Goal: Complete application form

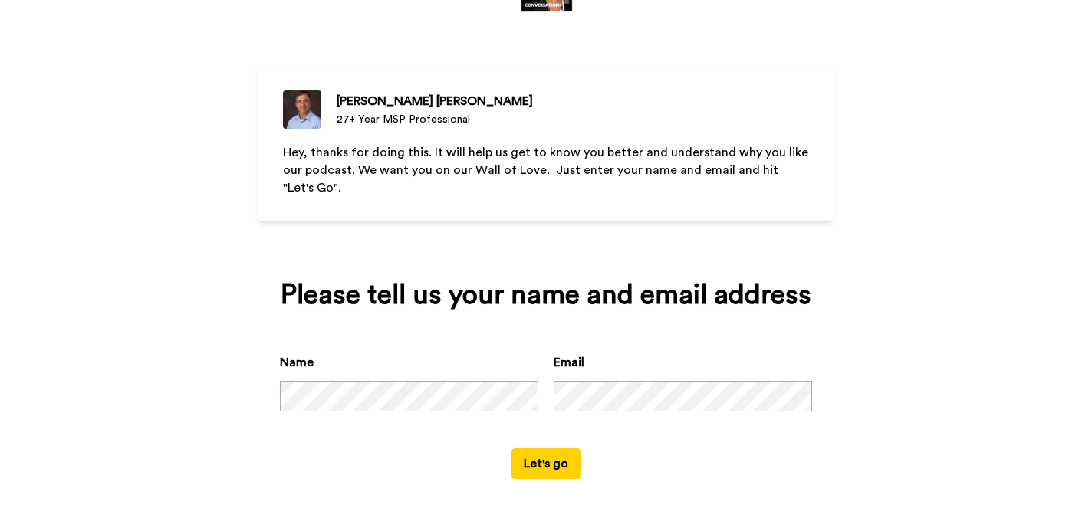
scroll to position [97, 0]
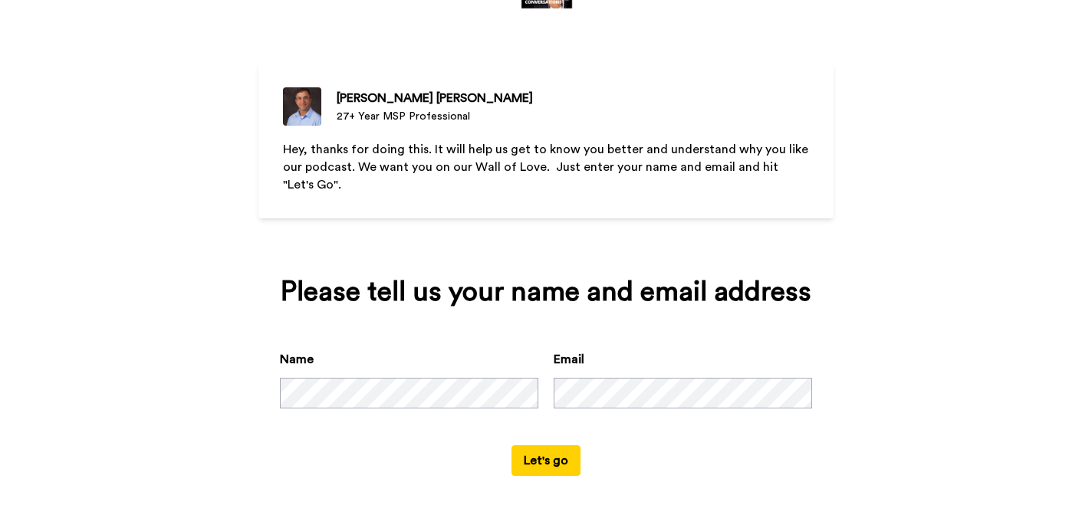
click at [559, 453] on button "Let's go" at bounding box center [545, 460] width 69 height 31
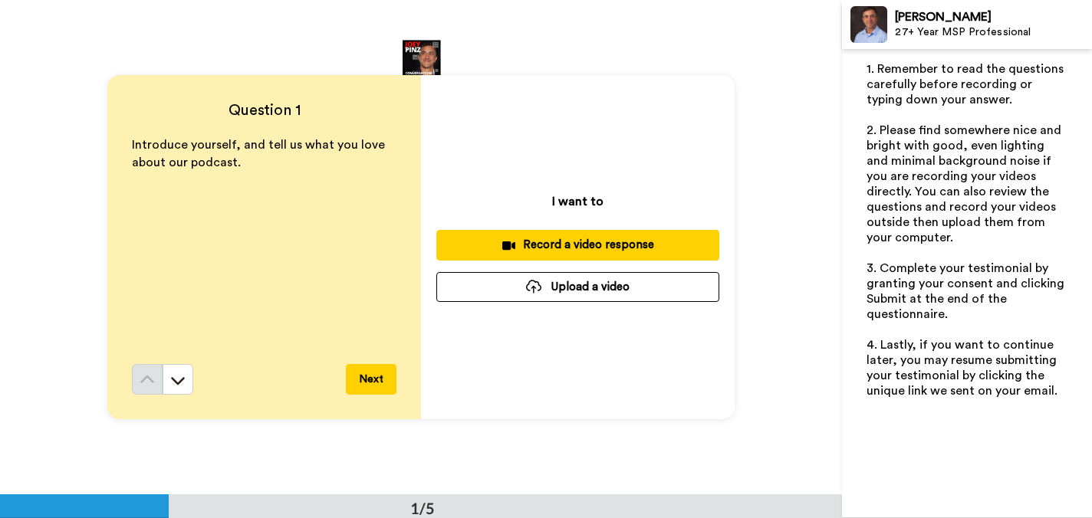
click at [596, 245] on div "Record a video response" at bounding box center [578, 245] width 258 height 16
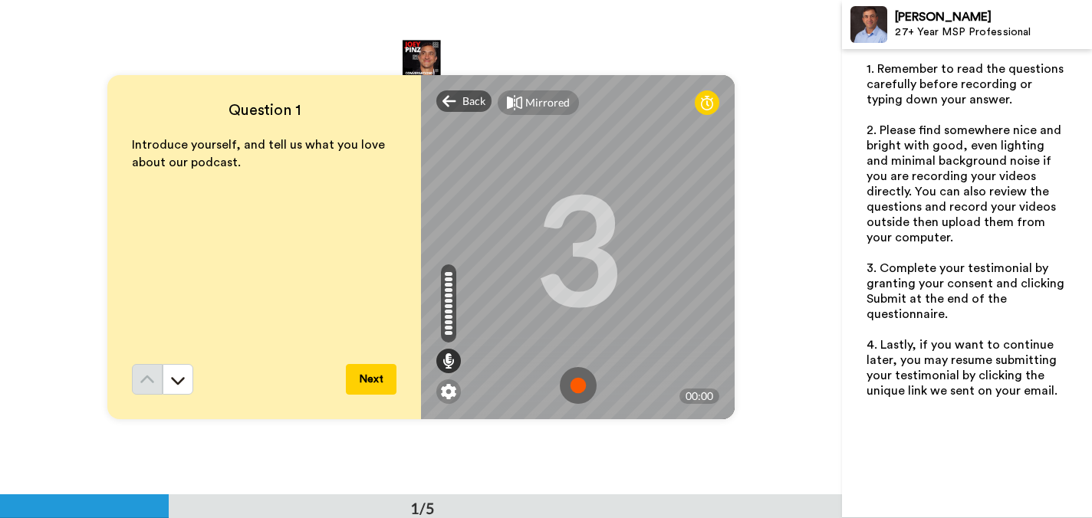
click at [382, 377] on button "Next" at bounding box center [371, 379] width 51 height 31
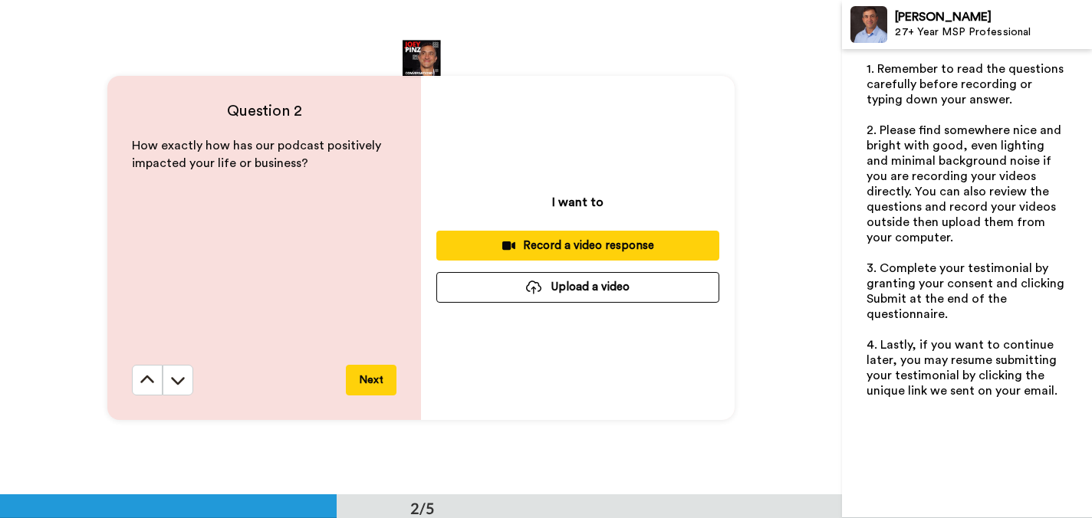
scroll to position [495, 0]
click at [178, 376] on icon at bounding box center [177, 379] width 15 height 15
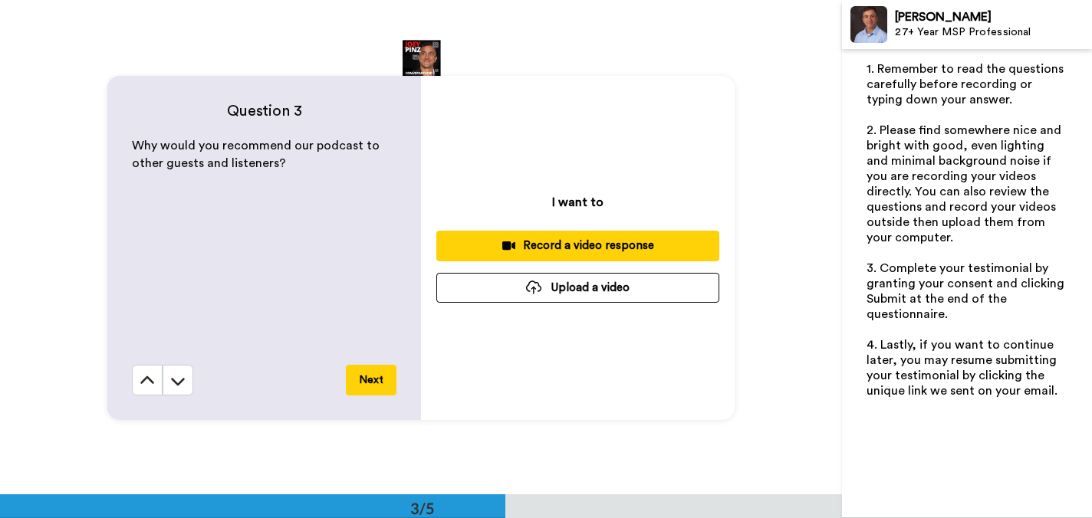
scroll to position [990, 0]
click at [146, 376] on icon at bounding box center [147, 379] width 14 height 8
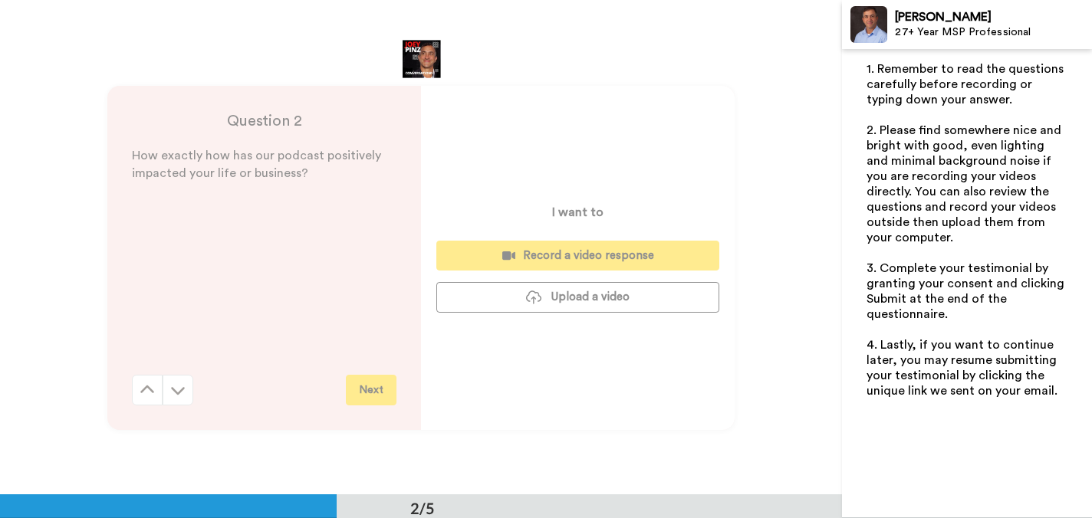
click at [146, 376] on button at bounding box center [147, 390] width 31 height 31
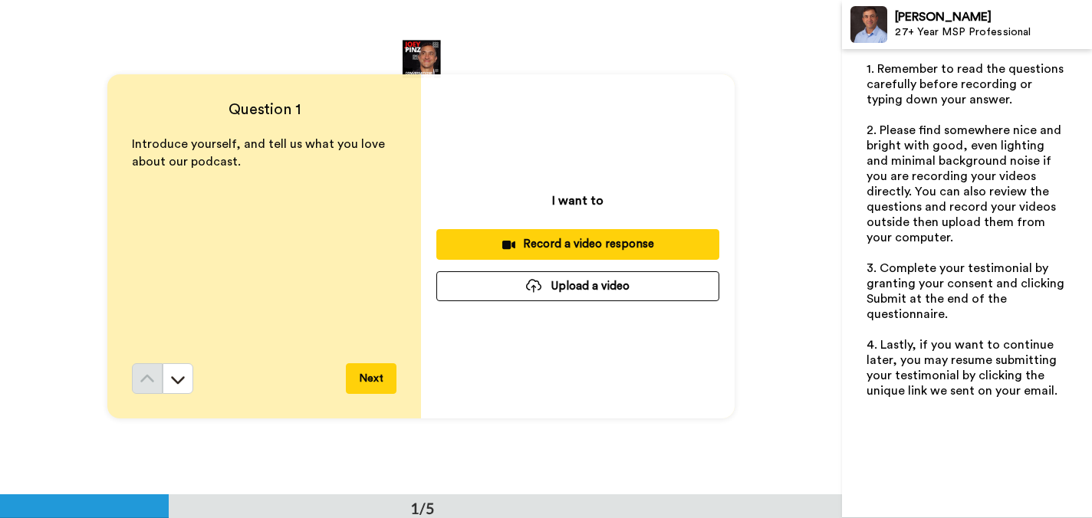
scroll to position [0, 0]
click at [583, 242] on div "Record a video response" at bounding box center [578, 245] width 258 height 16
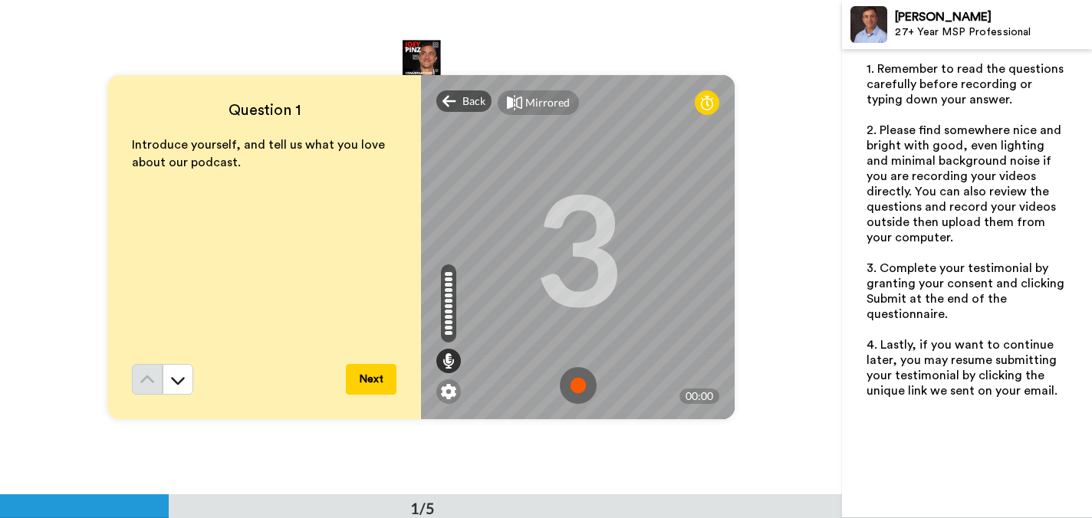
click at [704, 97] on icon at bounding box center [707, 102] width 12 height 15
click at [367, 376] on button "Next" at bounding box center [371, 379] width 51 height 31
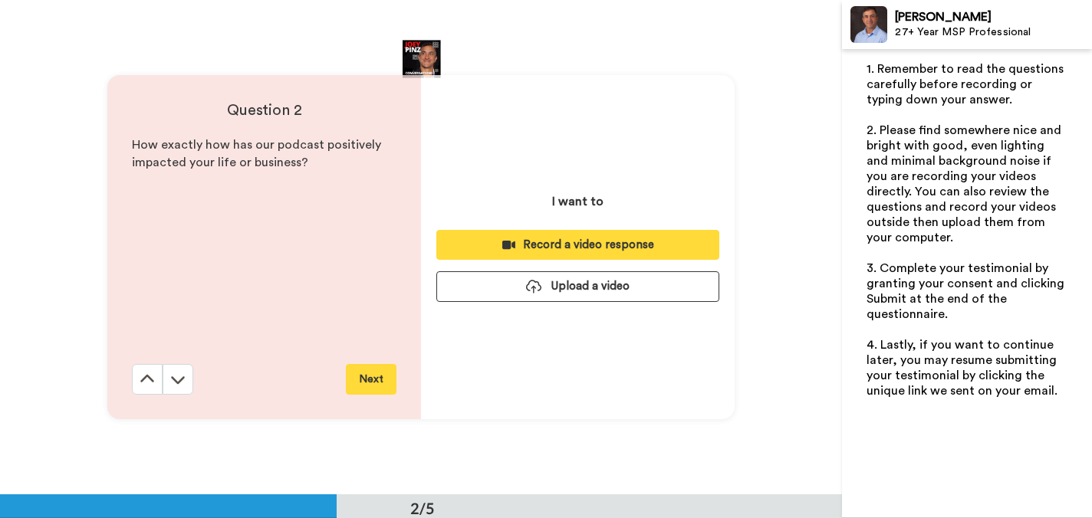
scroll to position [495, 0]
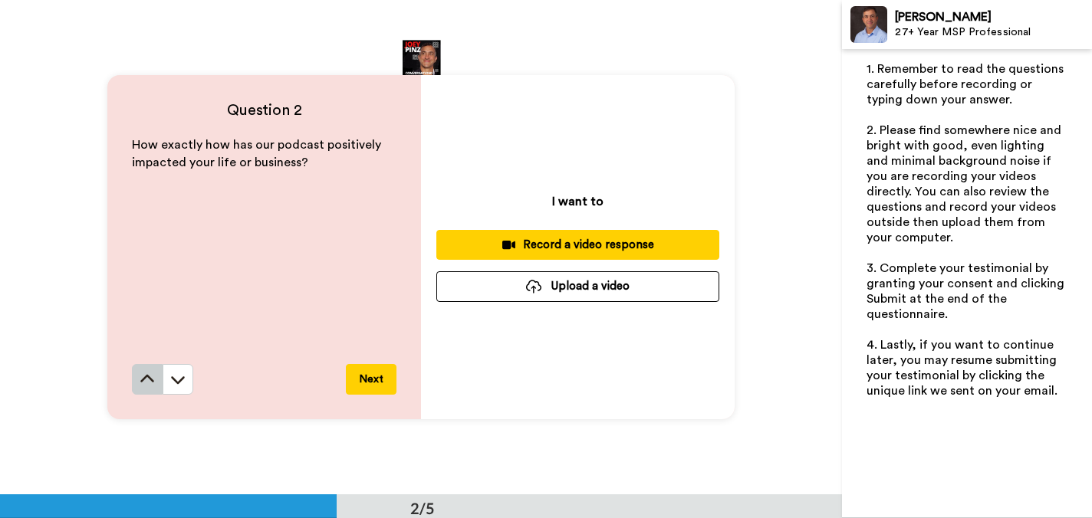
click at [146, 376] on icon at bounding box center [147, 379] width 14 height 8
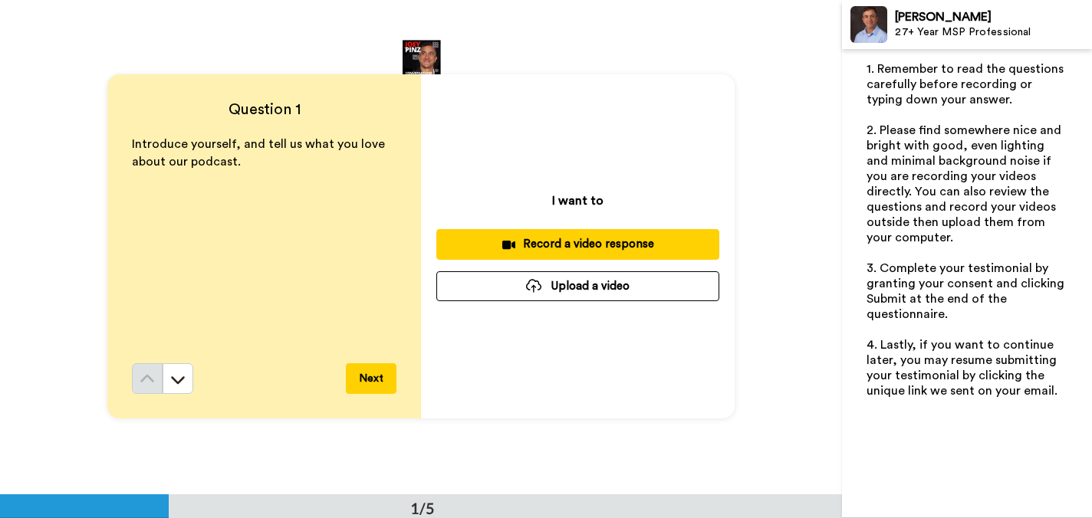
scroll to position [0, 0]
click at [173, 378] on icon at bounding box center [178, 381] width 14 height 8
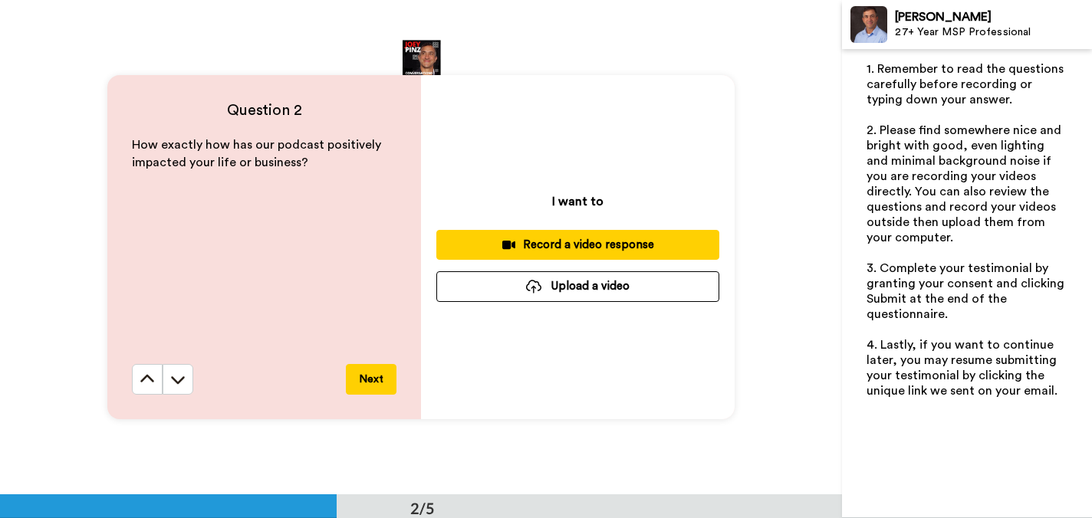
click at [173, 378] on icon at bounding box center [178, 380] width 14 height 8
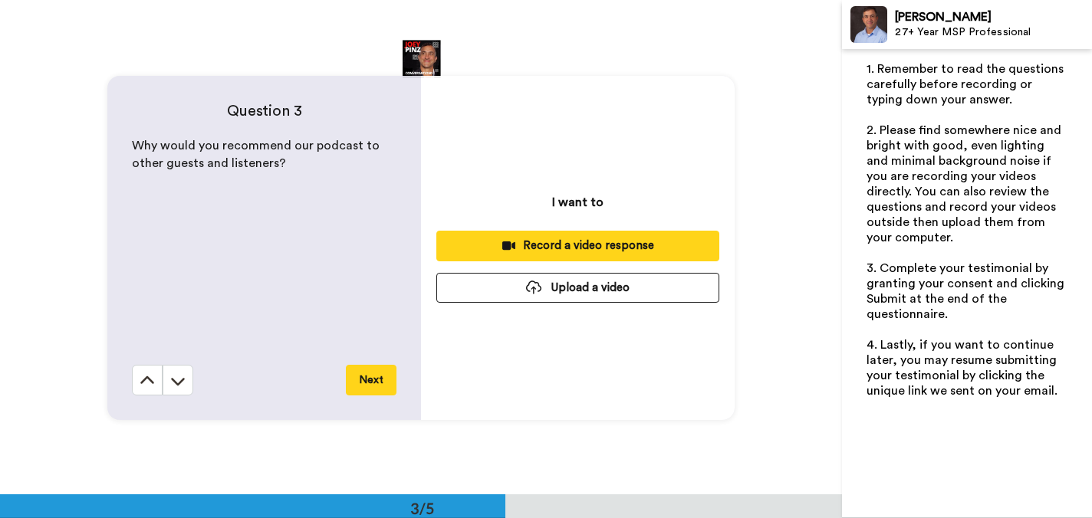
scroll to position [990, 0]
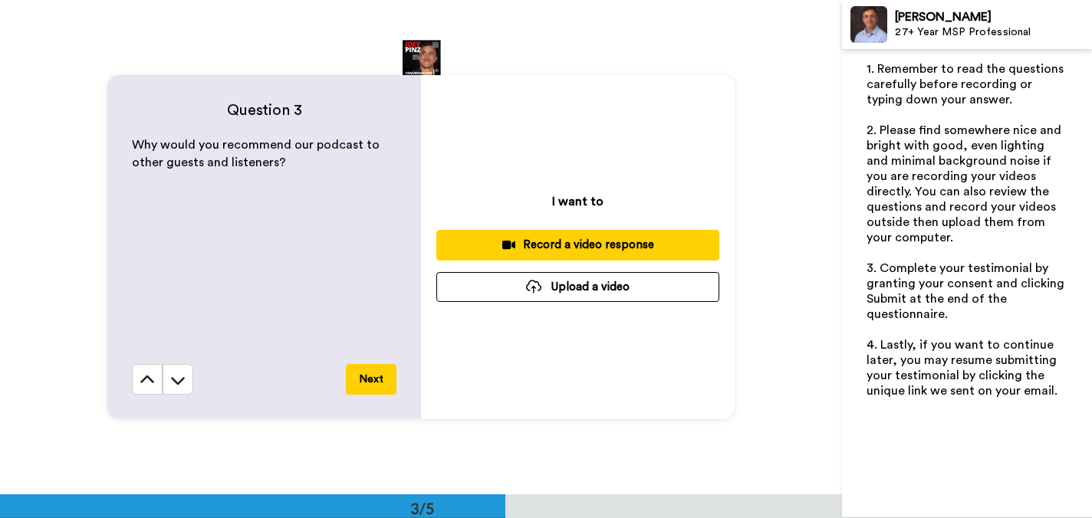
click at [567, 242] on div "Record a video response" at bounding box center [578, 245] width 258 height 16
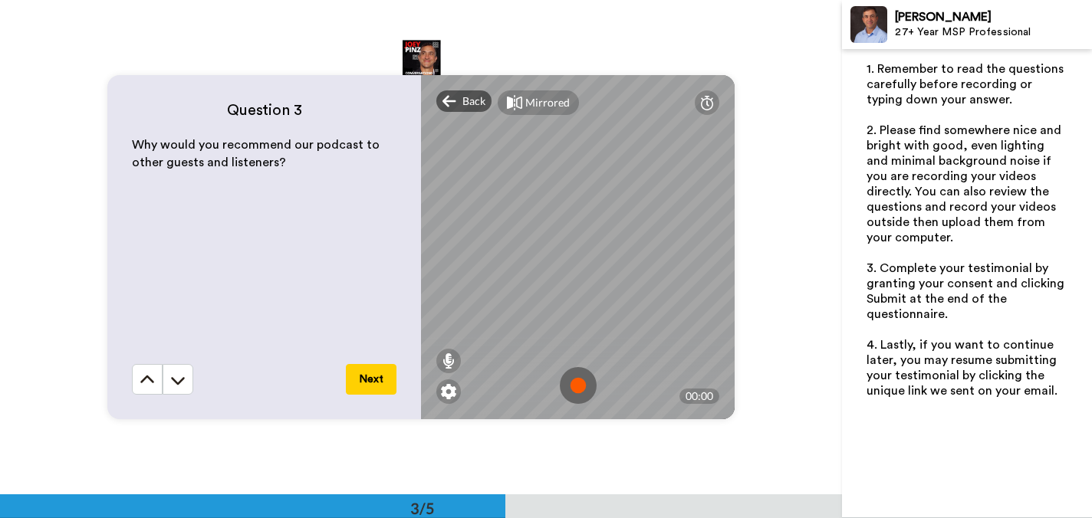
click at [580, 389] on img at bounding box center [578, 385] width 37 height 37
click at [582, 380] on img at bounding box center [578, 385] width 37 height 37
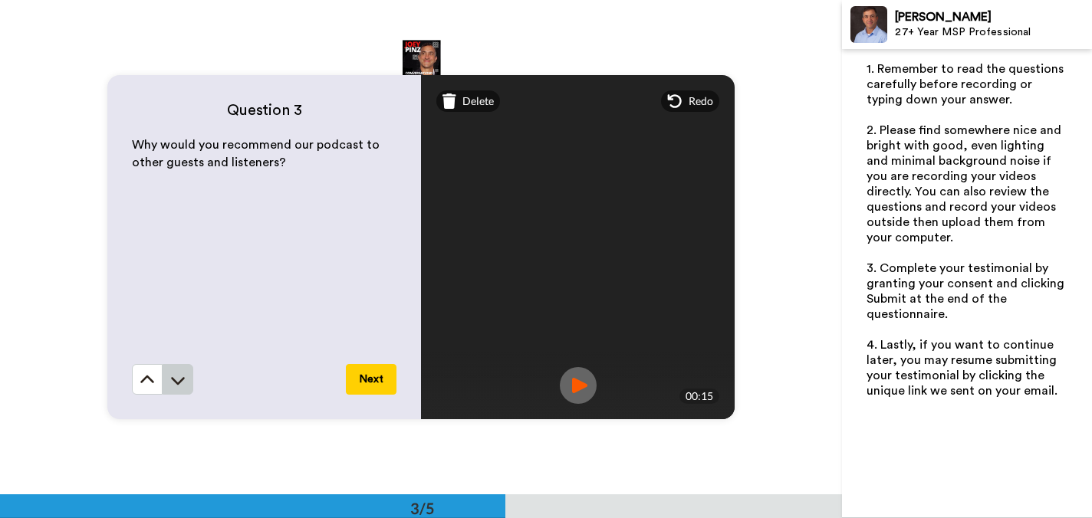
click at [179, 380] on icon at bounding box center [177, 380] width 15 height 15
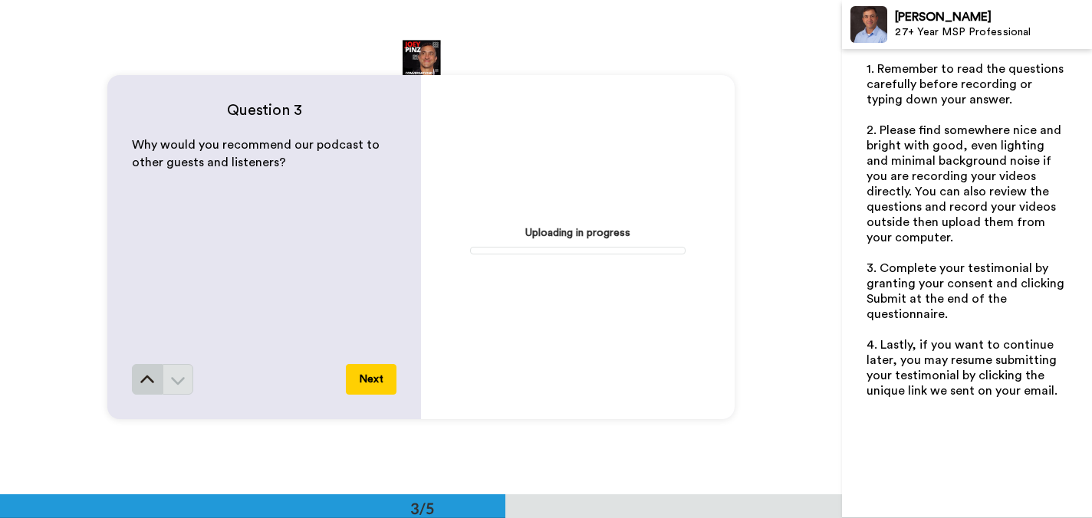
click at [143, 380] on icon at bounding box center [147, 379] width 14 height 8
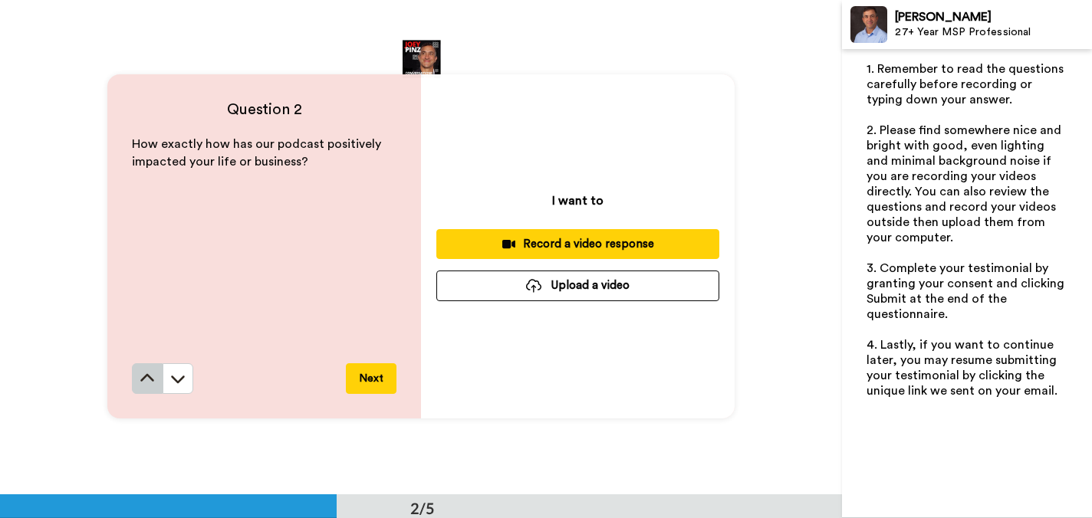
scroll to position [495, 0]
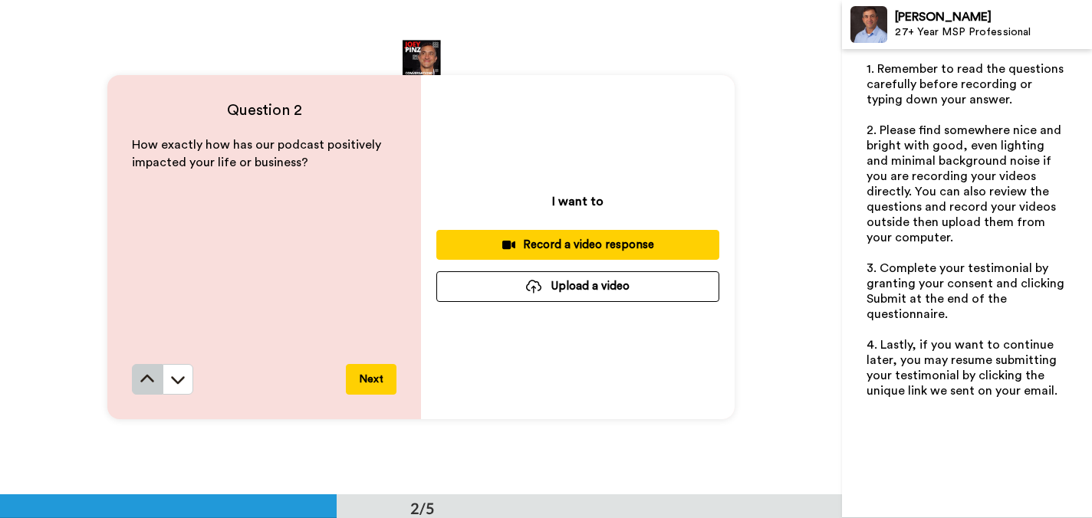
click at [144, 377] on icon at bounding box center [147, 379] width 14 height 8
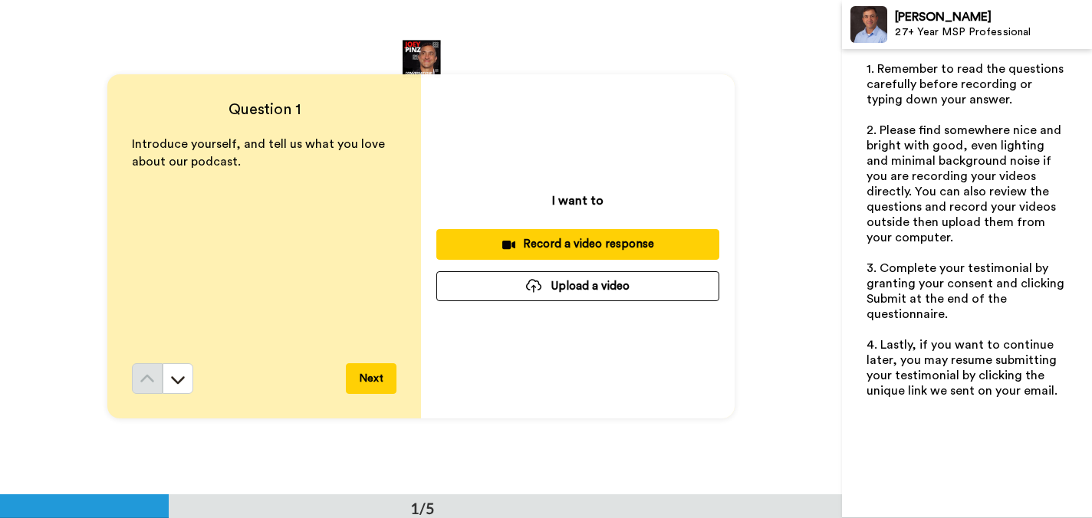
scroll to position [0, 0]
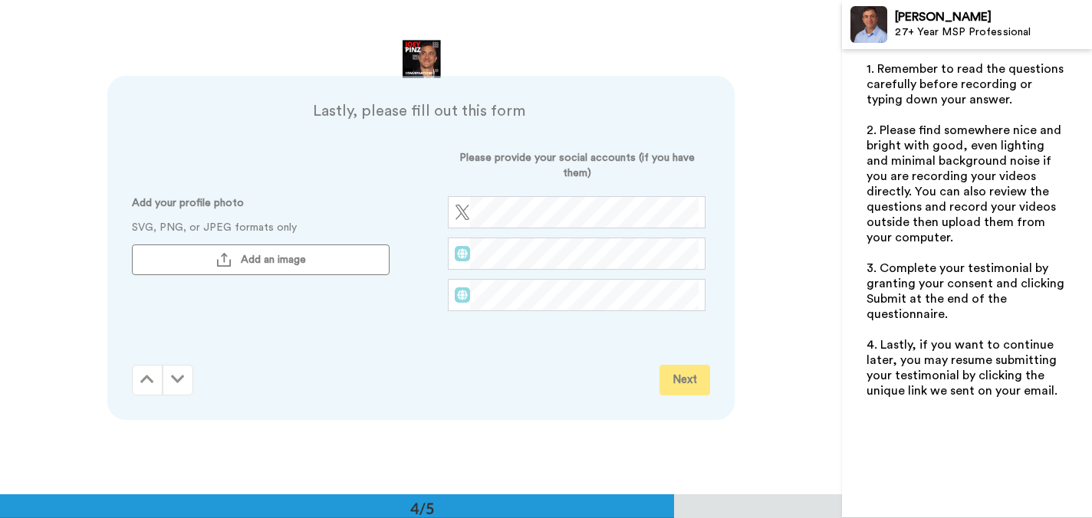
click at [576, 243] on div "Lastly, please fill out this form Add your profile photo SVG, PNG, or JPEG form…" at bounding box center [425, 224] width 586 height 249
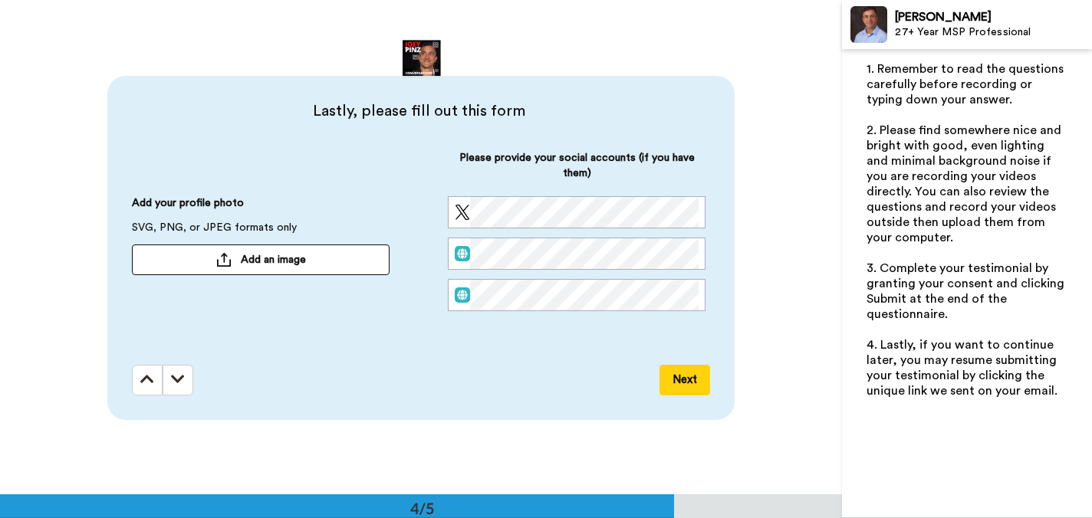
scroll to position [1485, 0]
click at [145, 376] on icon at bounding box center [147, 378] width 14 height 15
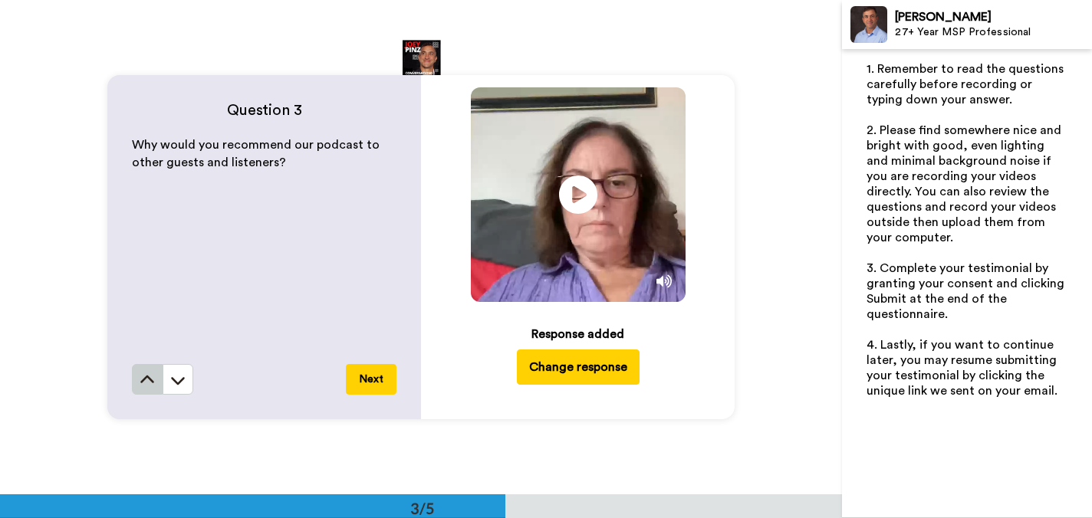
click at [146, 380] on icon at bounding box center [147, 380] width 15 height 15
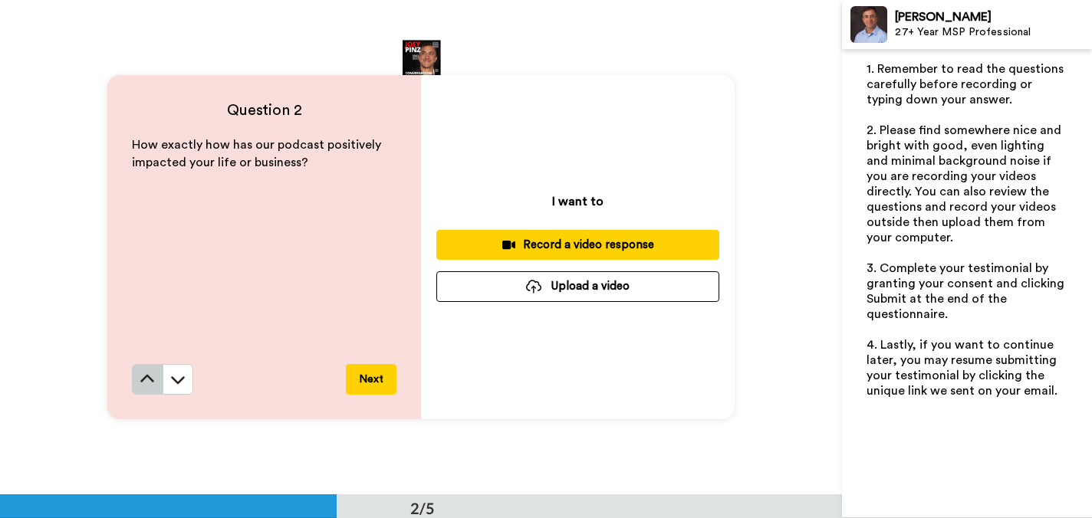
click at [146, 380] on icon at bounding box center [147, 379] width 15 height 15
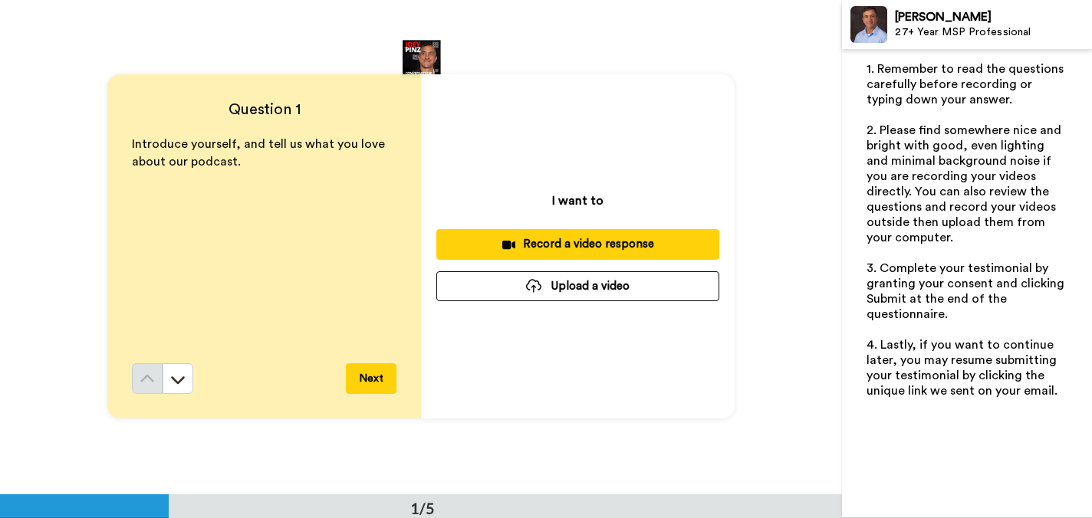
scroll to position [0, 0]
click at [588, 243] on div "Record a video response" at bounding box center [578, 245] width 258 height 16
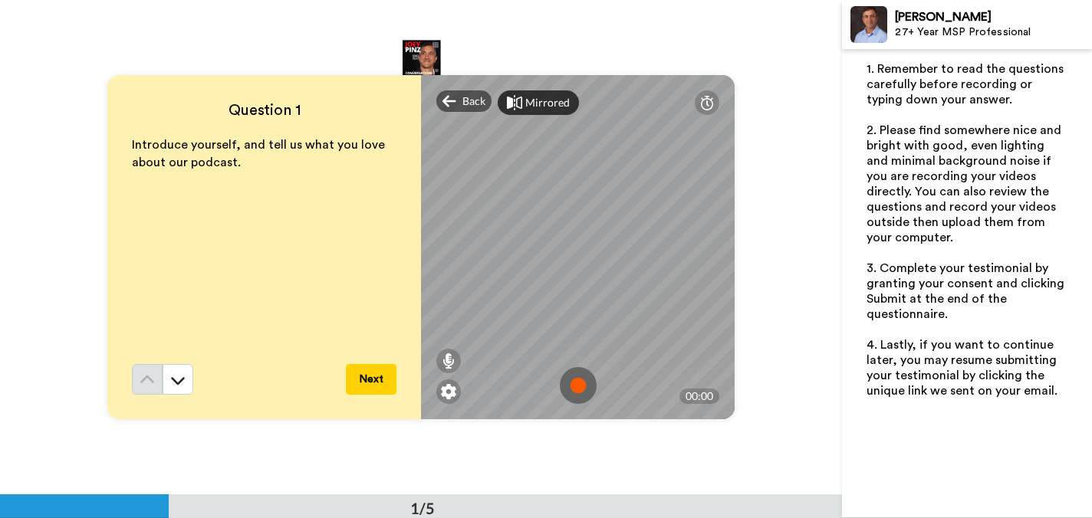
click at [518, 101] on icon at bounding box center [514, 102] width 15 height 15
click at [577, 383] on img at bounding box center [578, 385] width 37 height 37
click at [576, 387] on img at bounding box center [578, 385] width 37 height 37
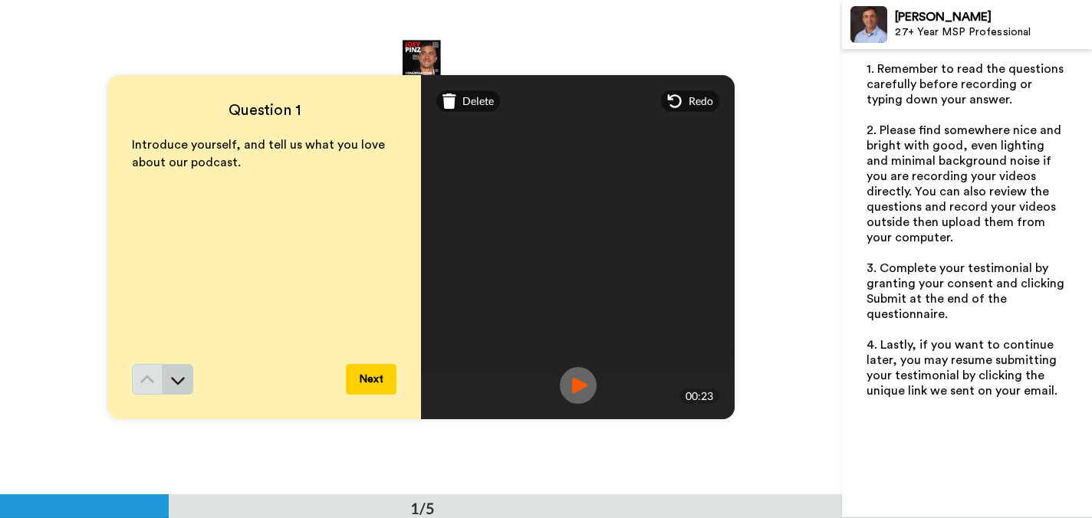
click at [174, 384] on icon at bounding box center [177, 380] width 15 height 15
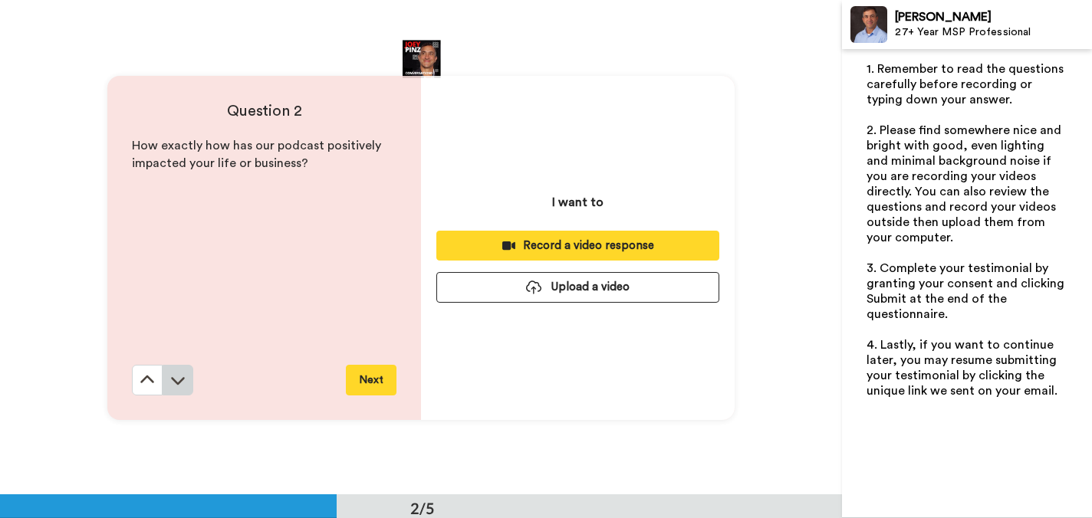
scroll to position [495, 0]
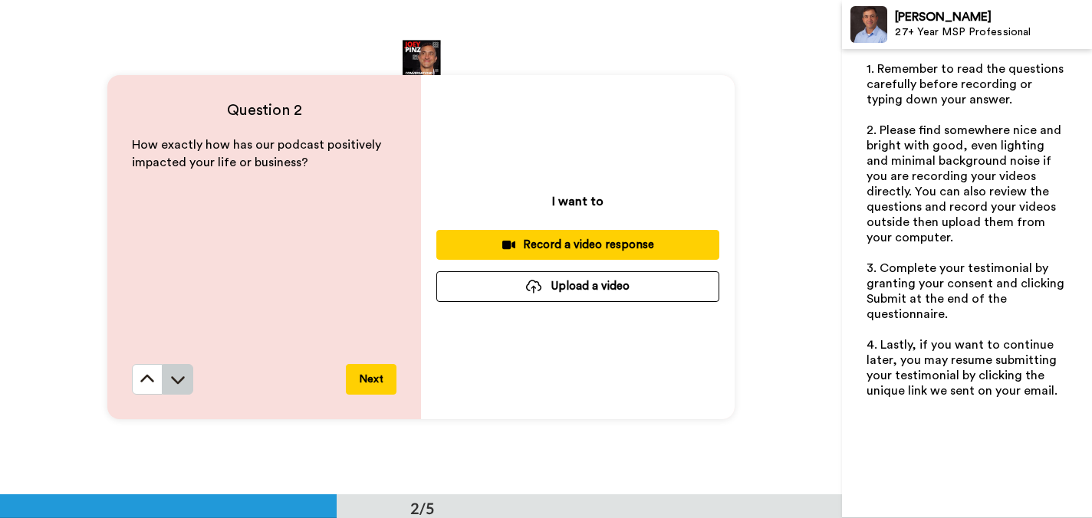
click at [177, 376] on icon at bounding box center [177, 379] width 15 height 15
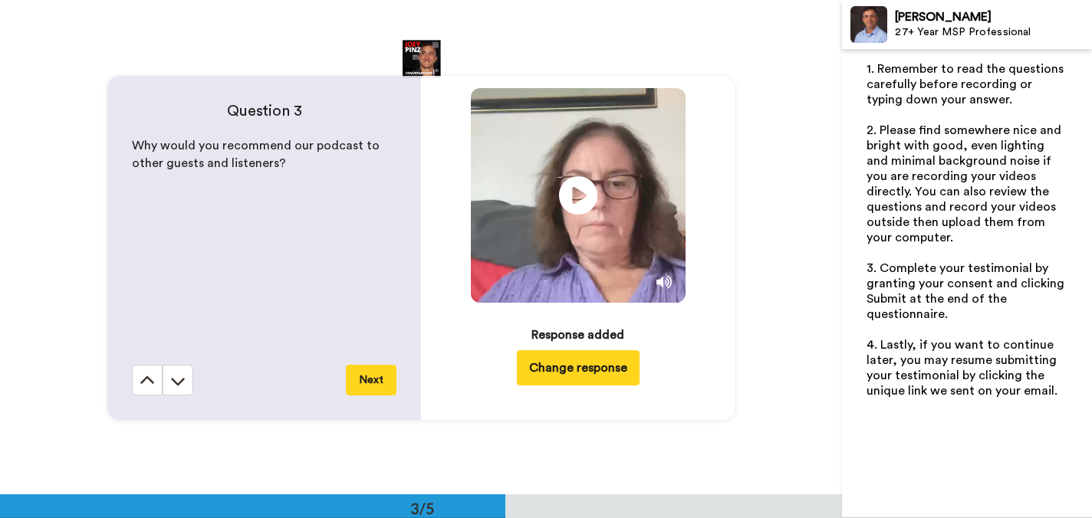
scroll to position [990, 0]
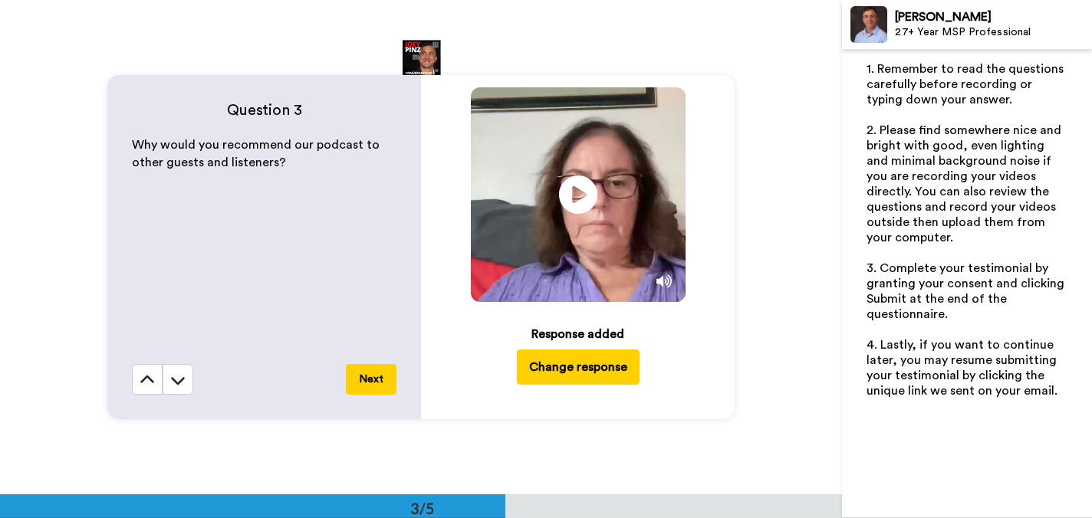
click at [376, 379] on button "Next" at bounding box center [371, 379] width 51 height 31
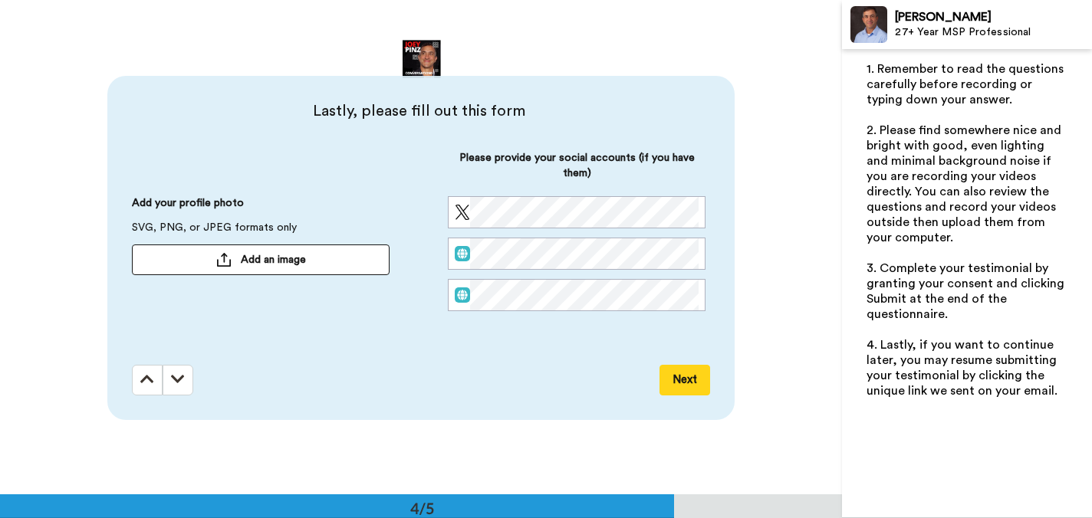
scroll to position [1485, 0]
click at [258, 259] on span "Add an image" at bounding box center [273, 258] width 65 height 15
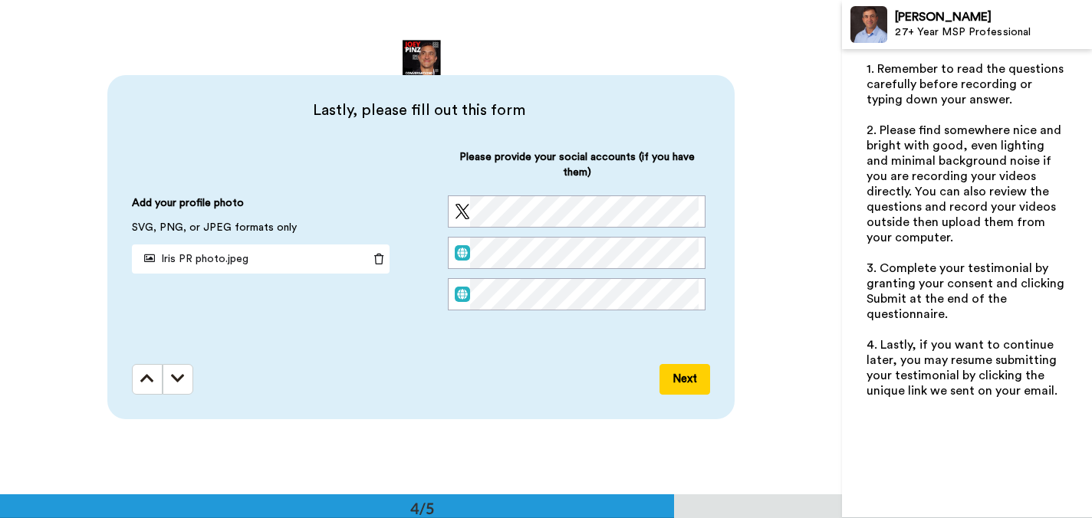
scroll to position [0, 0]
click at [682, 377] on button "Next" at bounding box center [684, 379] width 51 height 31
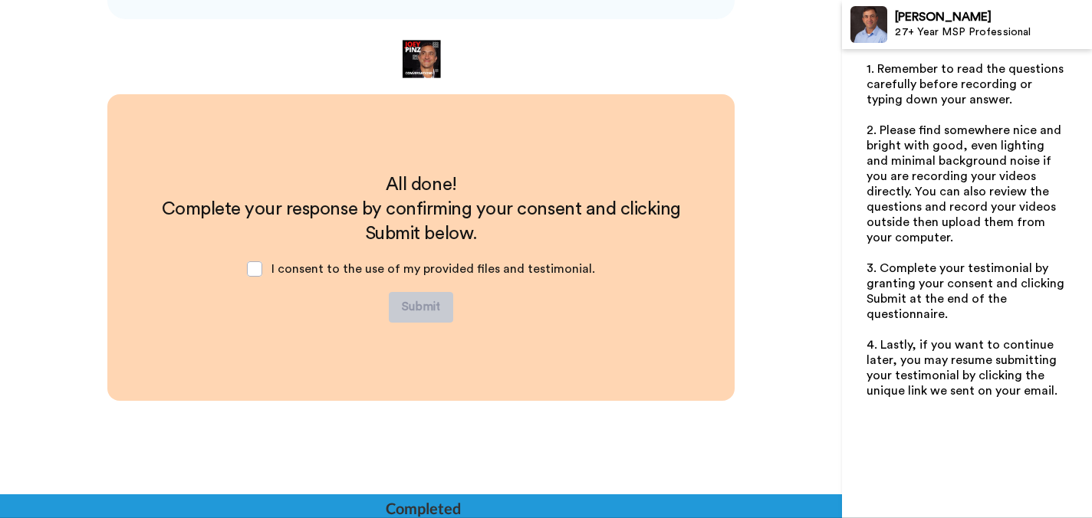
scroll to position [1886, 0]
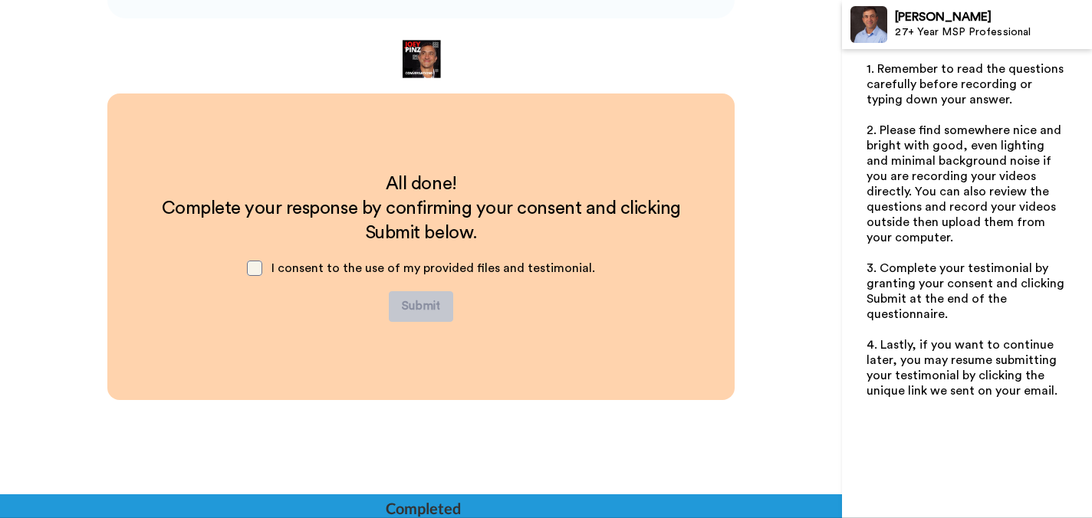
click at [262, 265] on span at bounding box center [254, 268] width 15 height 15
click at [409, 307] on button "Submit" at bounding box center [421, 306] width 64 height 31
